Goal: Task Accomplishment & Management: Complete application form

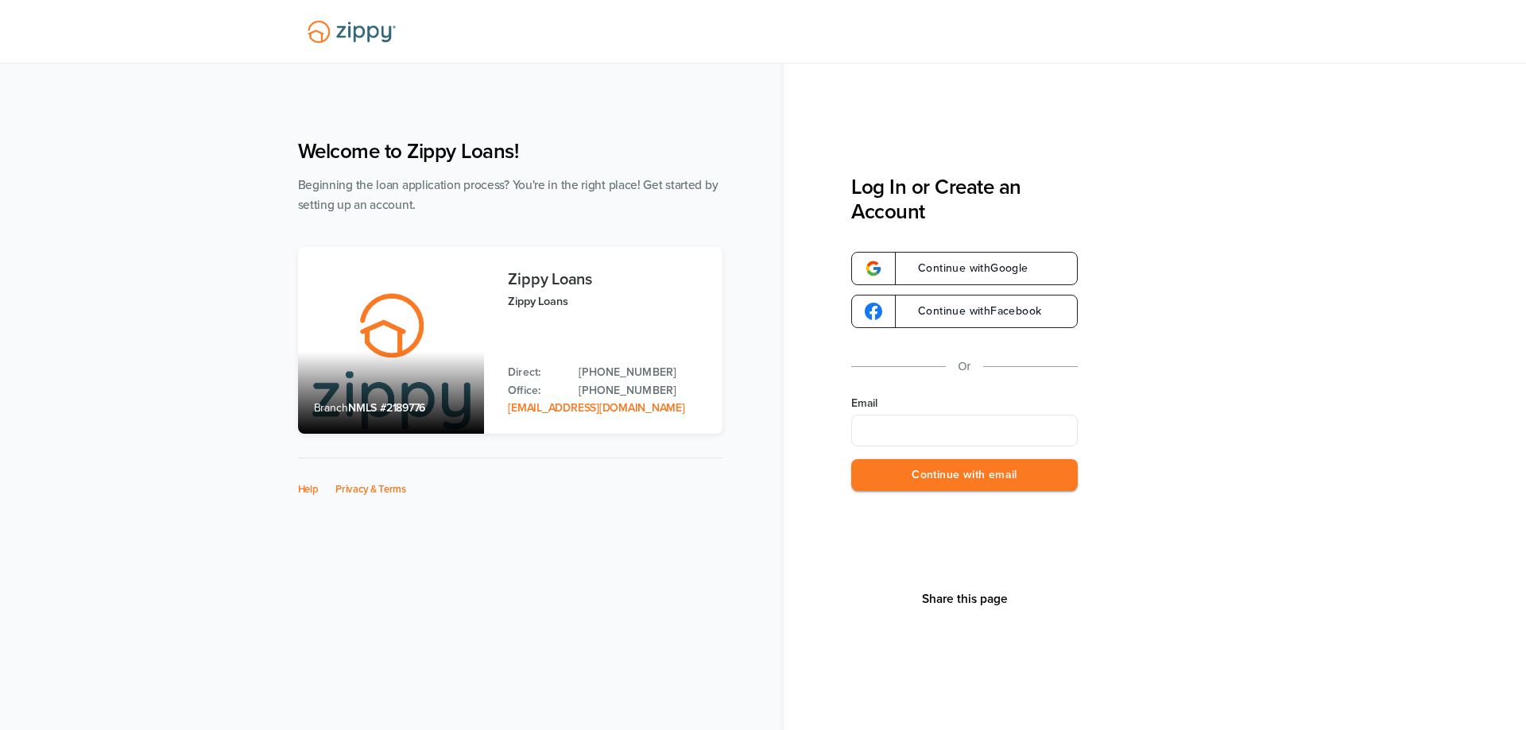
type input "**********"
click at [937, 481] on button "Continue with email" at bounding box center [964, 475] width 226 height 33
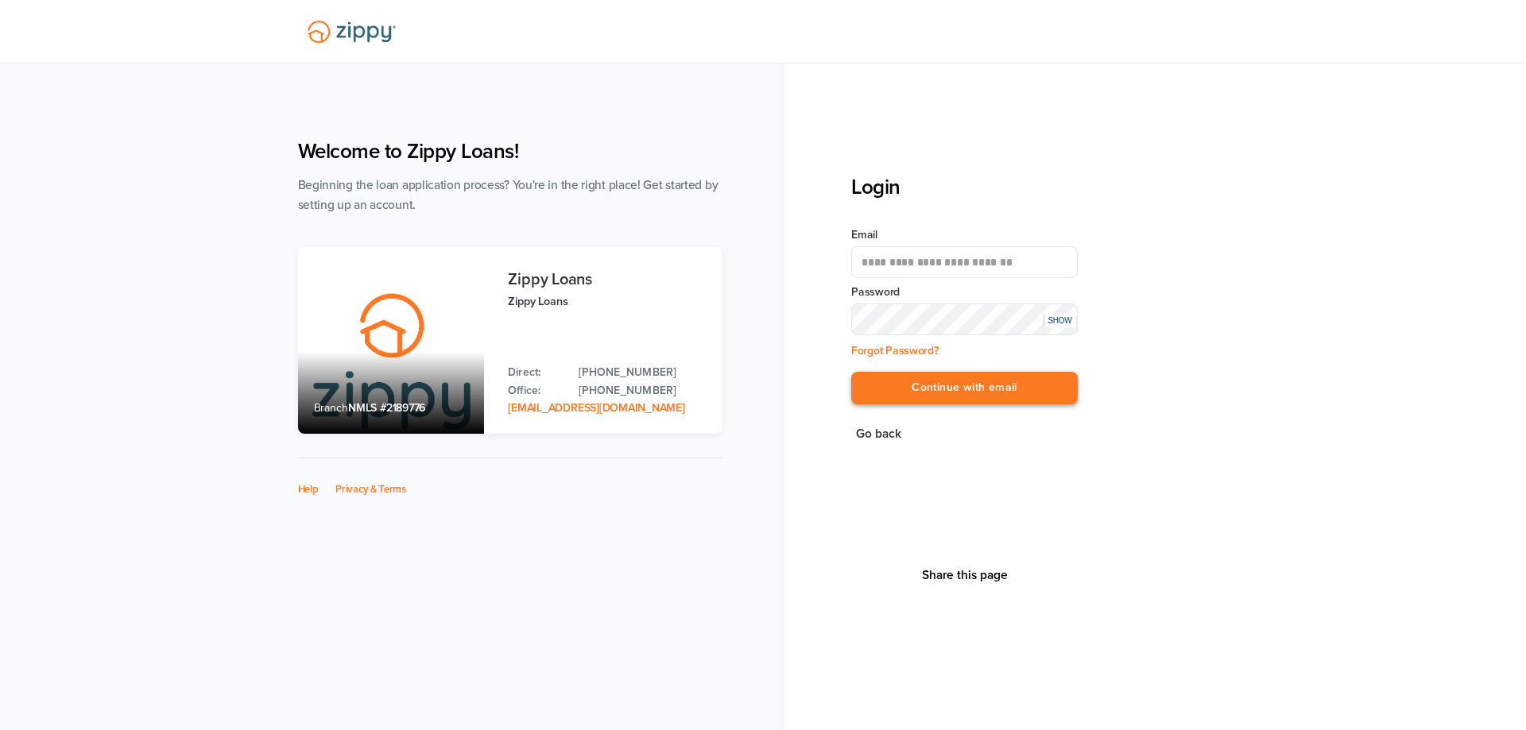
click at [951, 398] on button "Continue with email" at bounding box center [964, 388] width 226 height 33
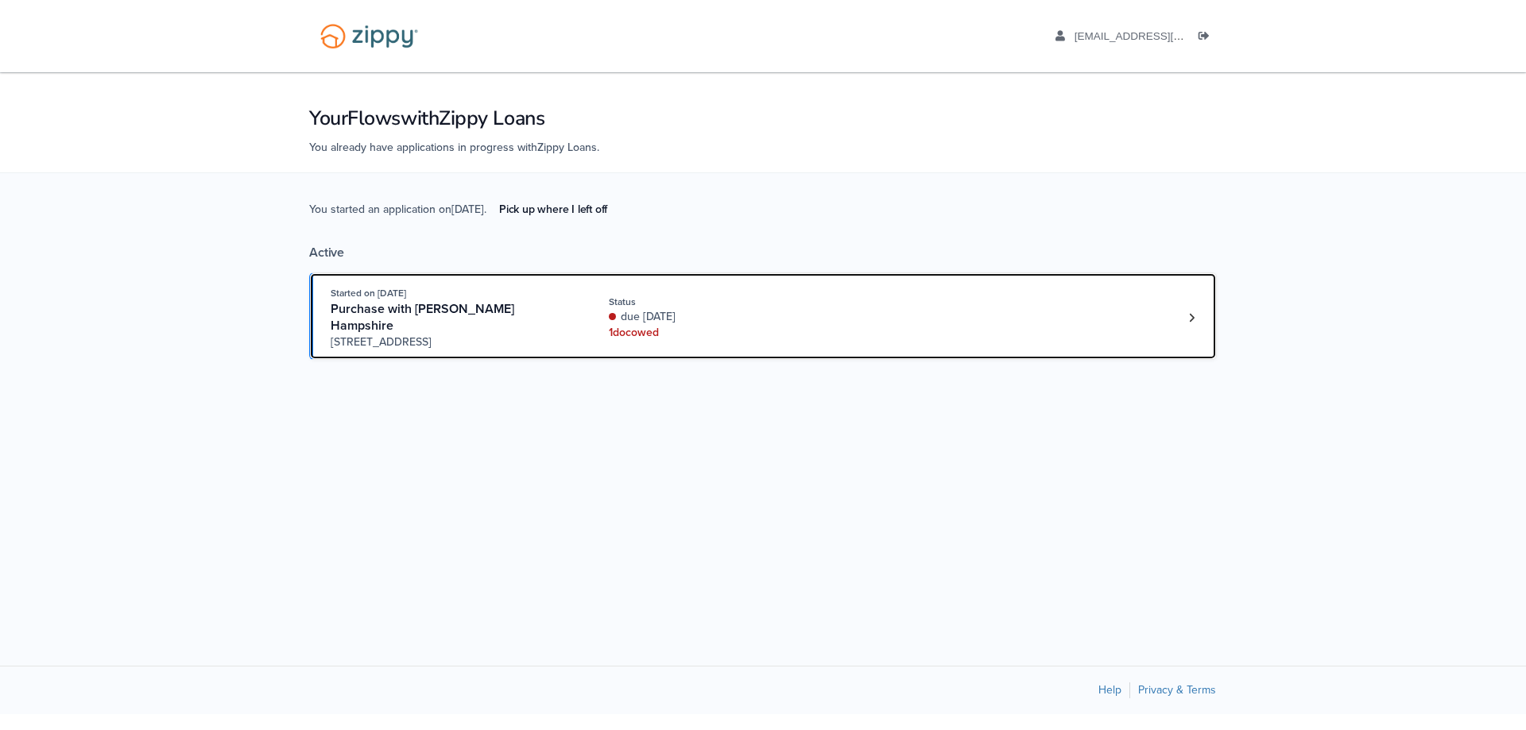
click at [884, 315] on div "Started on Aug. 23rd, 2025 Purchase with Brandie Hampshire 3401 N. Meadowview P…" at bounding box center [755, 317] width 849 height 65
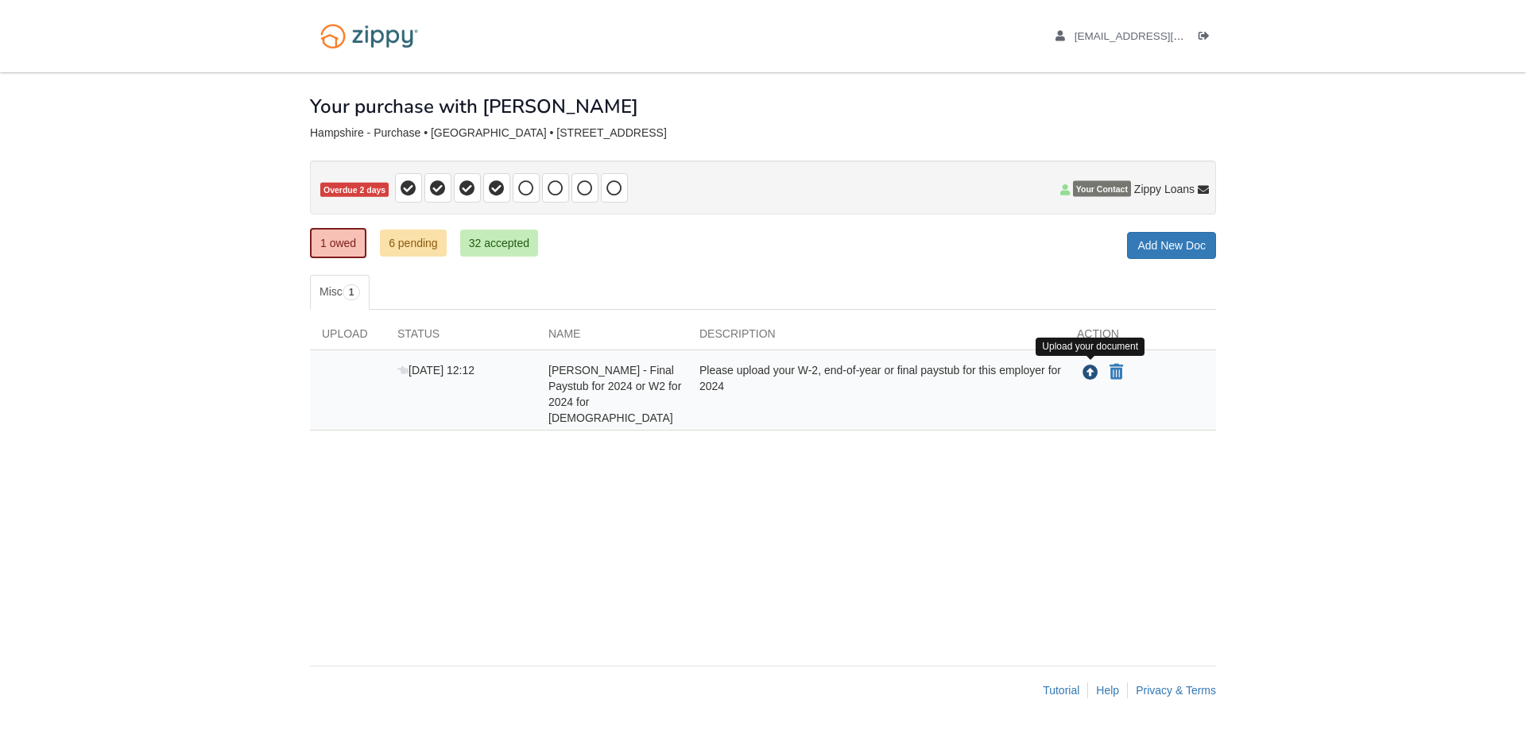
click at [1085, 372] on icon "Upload Robert Hampshire - Final Paystub for 2024 or W2 for 2024 for Apostolic R…" at bounding box center [1090, 373] width 16 height 16
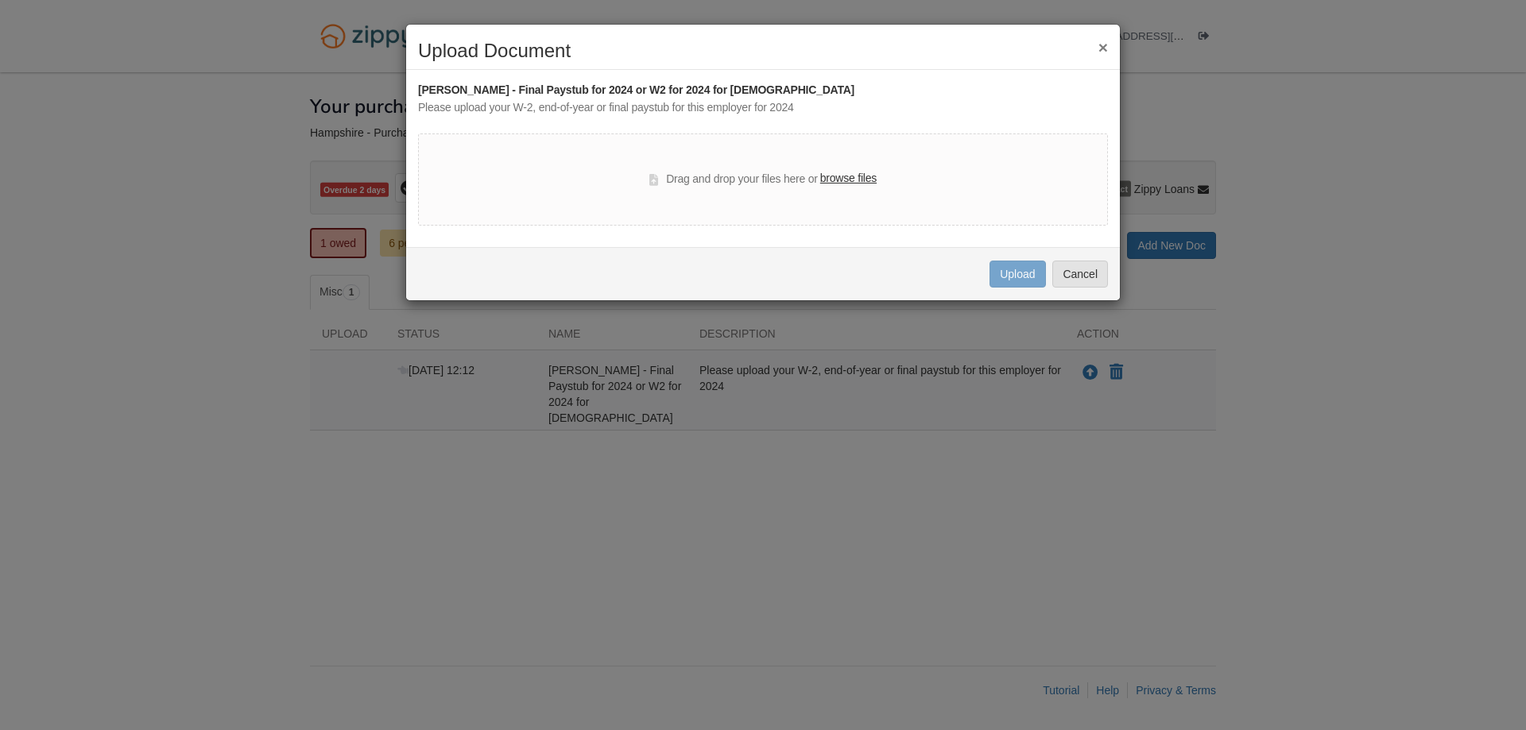
click at [862, 179] on label "browse files" at bounding box center [848, 178] width 56 height 17
click at [0, 0] on input "browse files" at bounding box center [0, 0] width 0 height 0
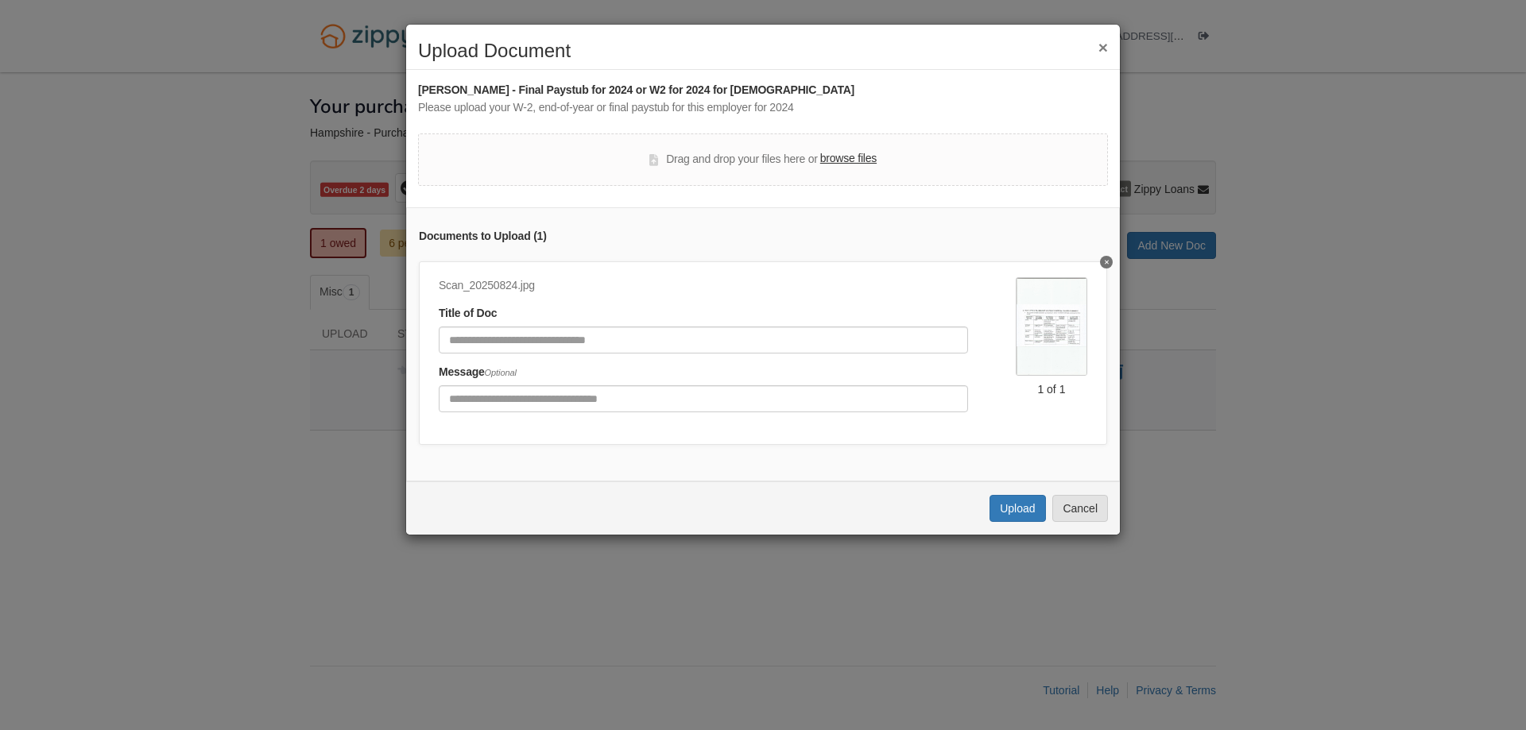
click at [1100, 44] on button "×" at bounding box center [1103, 47] width 10 height 17
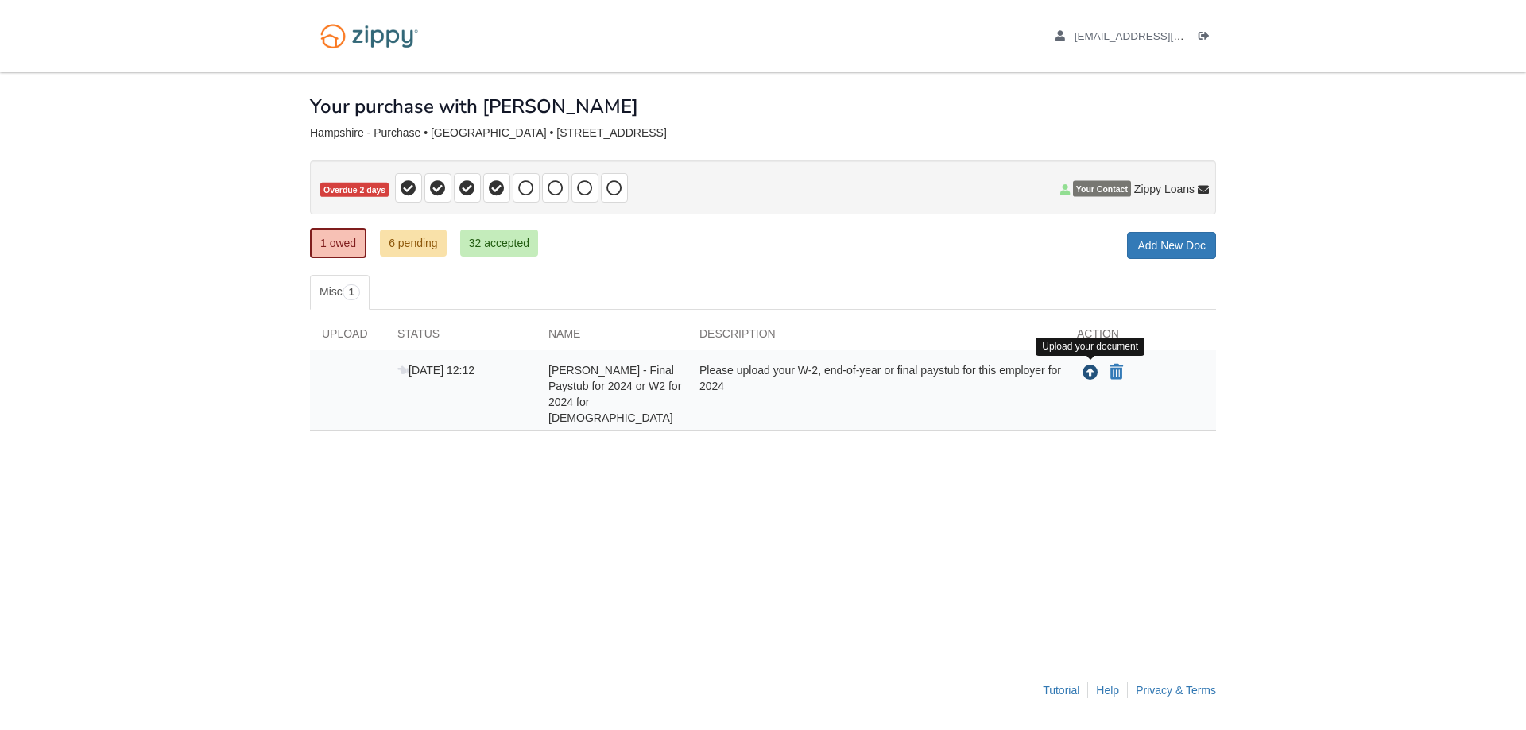
click at [1085, 375] on icon "Upload Robert Hampshire - Final Paystub for 2024 or W2 for 2024 for Apostolic R…" at bounding box center [1090, 373] width 16 height 16
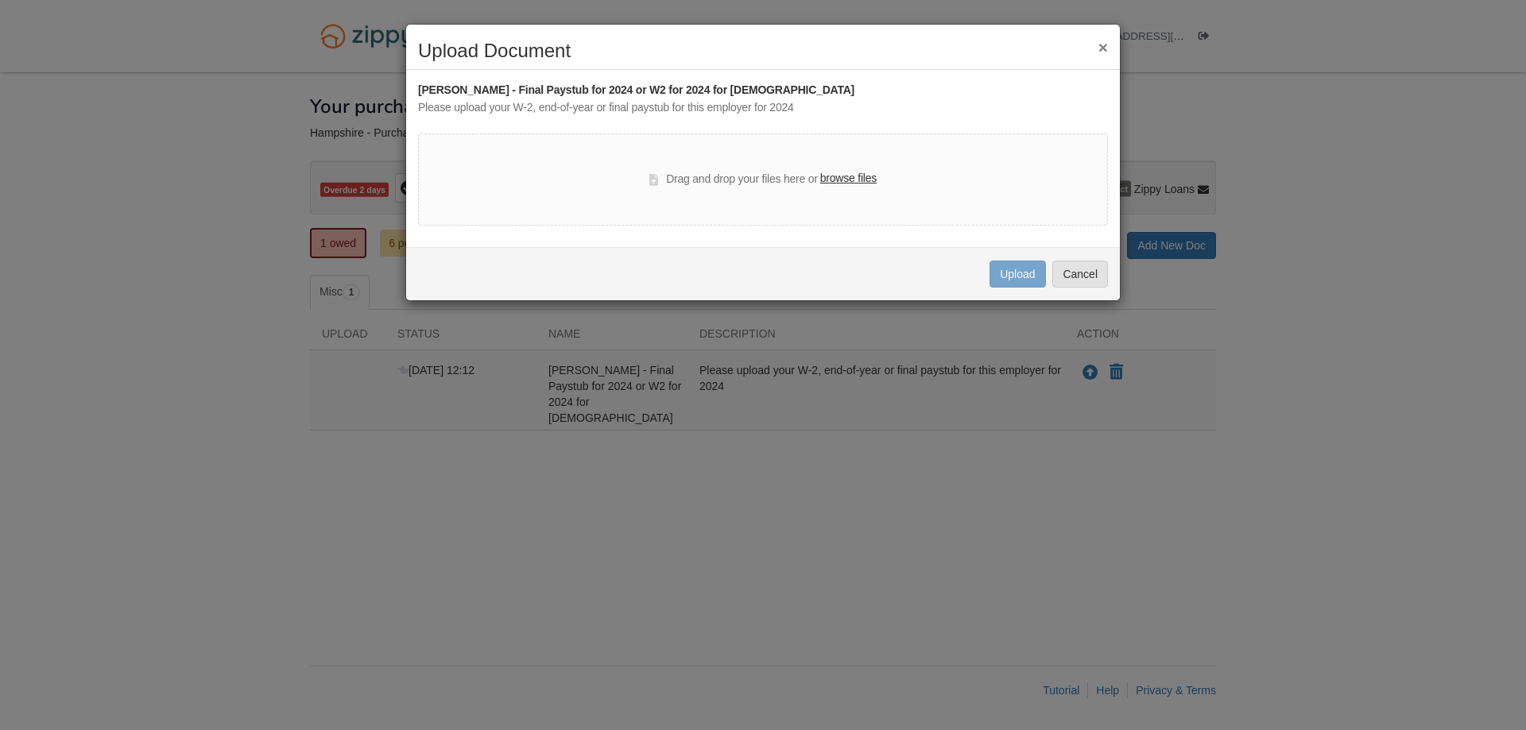
click at [838, 174] on label "browse files" at bounding box center [848, 178] width 56 height 17
click at [0, 0] on input "browse files" at bounding box center [0, 0] width 0 height 0
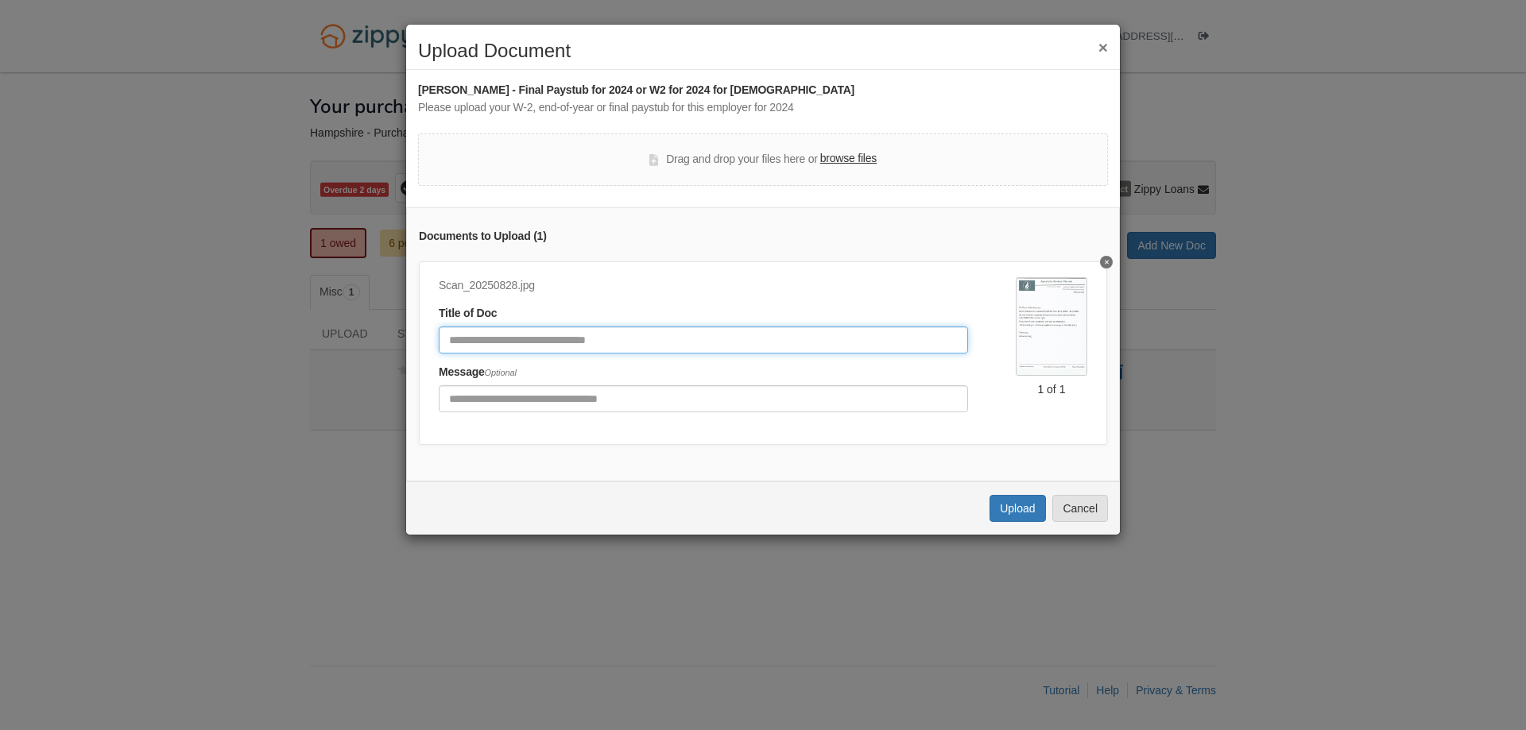
click at [665, 338] on input "Document Title" at bounding box center [703, 340] width 529 height 27
type input "**********"
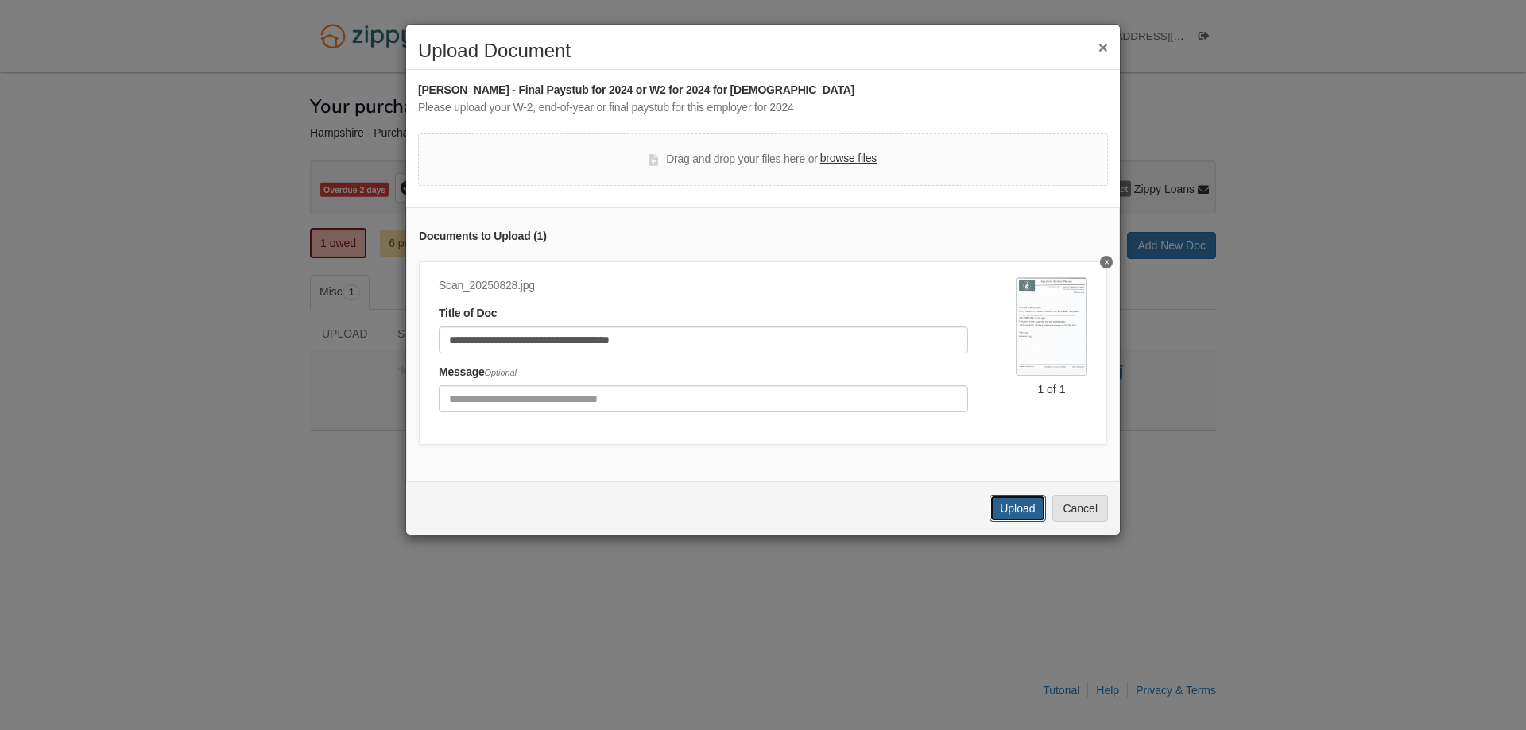
click at [1016, 521] on button "Upload" at bounding box center [1017, 508] width 56 height 27
